Goal: Find specific page/section: Find specific page/section

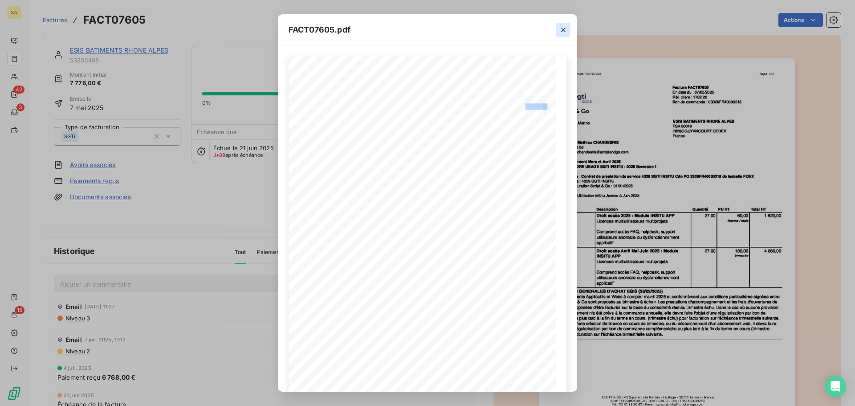
click at [563, 26] on icon "button" at bounding box center [563, 29] width 9 height 9
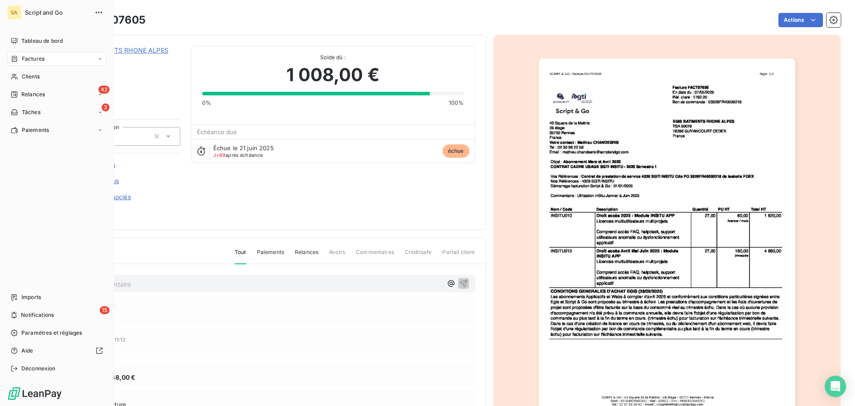
click at [20, 57] on div "Factures" at bounding box center [28, 59] width 34 height 8
click at [14, 57] on icon at bounding box center [14, 59] width 5 height 6
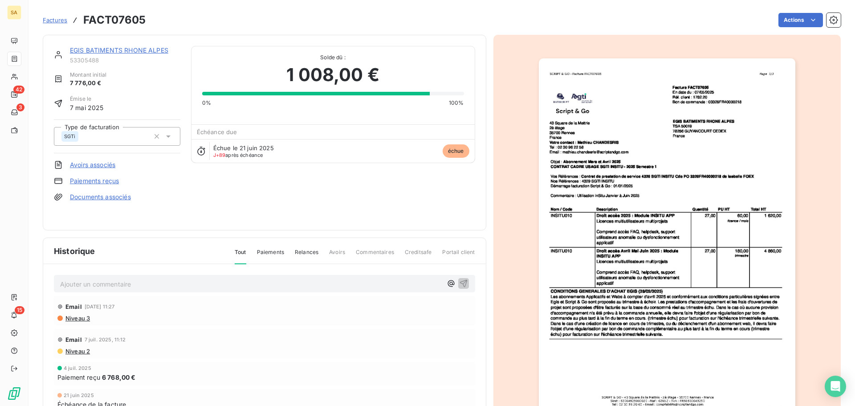
click at [57, 21] on span "Factures" at bounding box center [55, 19] width 24 height 7
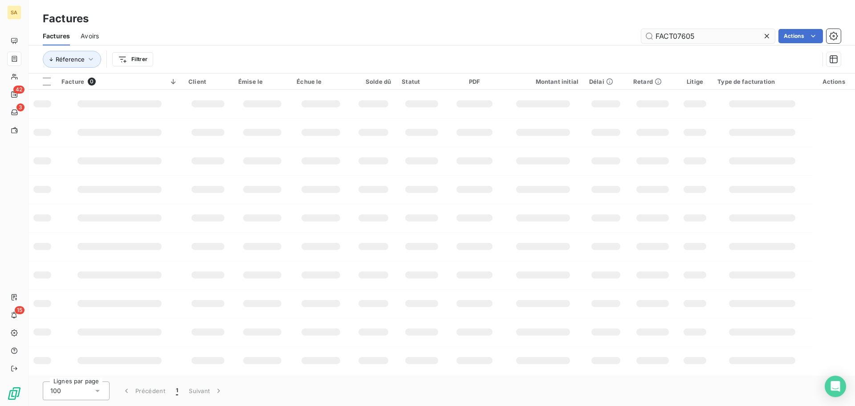
drag, startPoint x: 705, startPoint y: 43, endPoint x: 676, endPoint y: 41, distance: 29.0
click at [676, 41] on input "FACT07605" at bounding box center [708, 36] width 134 height 14
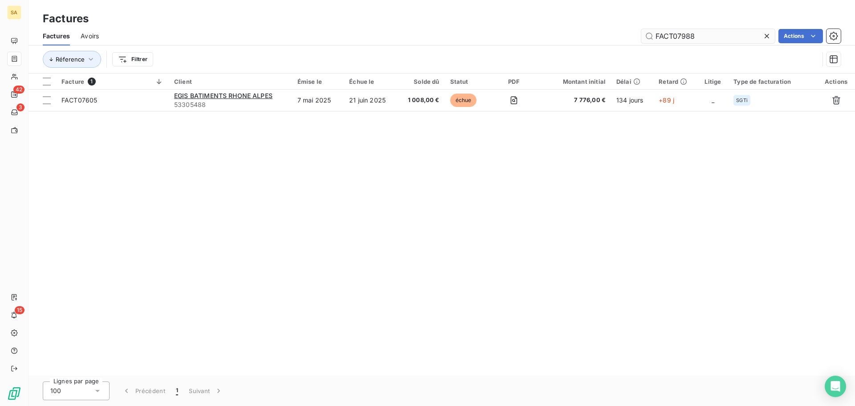
type input "FACT07988"
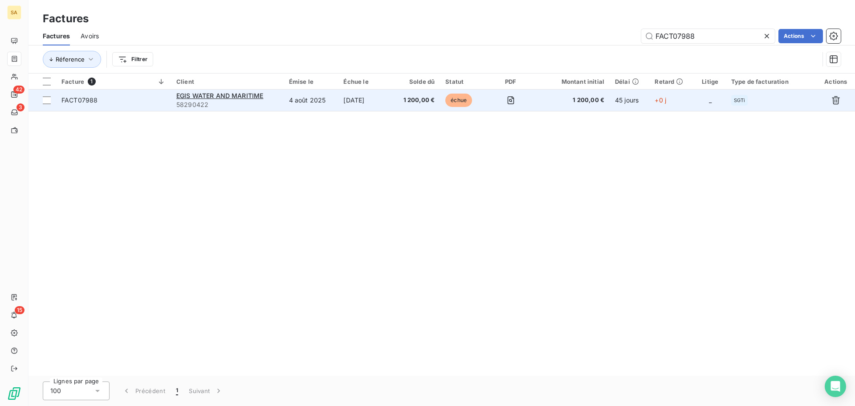
click at [144, 101] on span "FACT07988" at bounding box center [113, 100] width 104 height 9
